Goal: Task Accomplishment & Management: Use online tool/utility

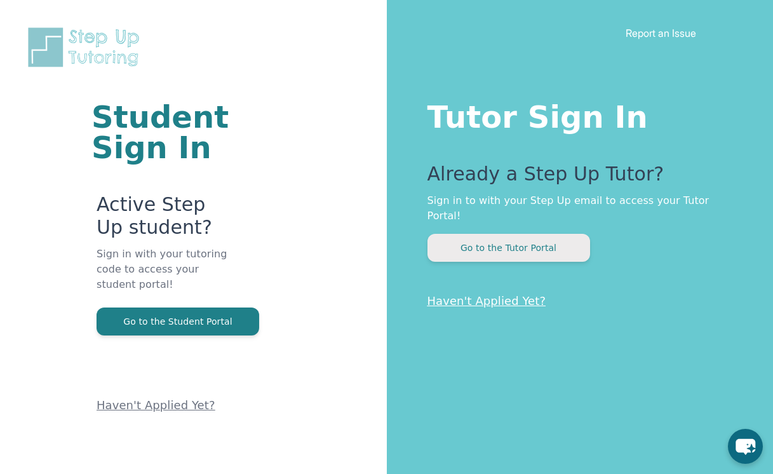
click at [502, 234] on button "Go to the Tutor Portal" at bounding box center [508, 248] width 163 height 28
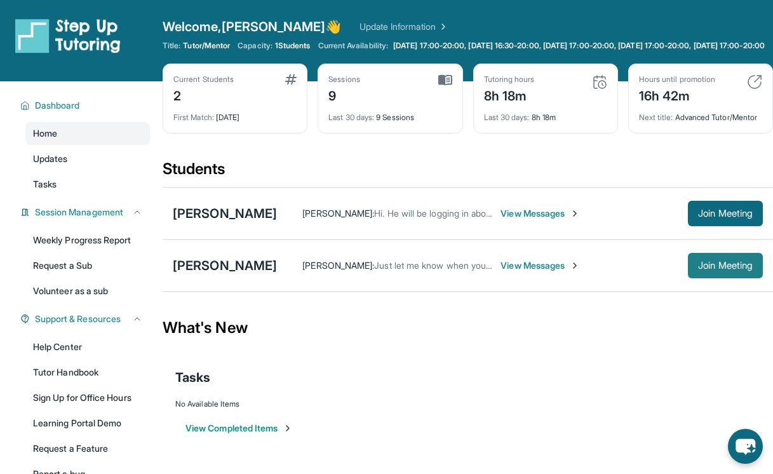
click at [735, 278] on button "Join Meeting" at bounding box center [725, 265] width 75 height 25
